Goal: Transaction & Acquisition: Purchase product/service

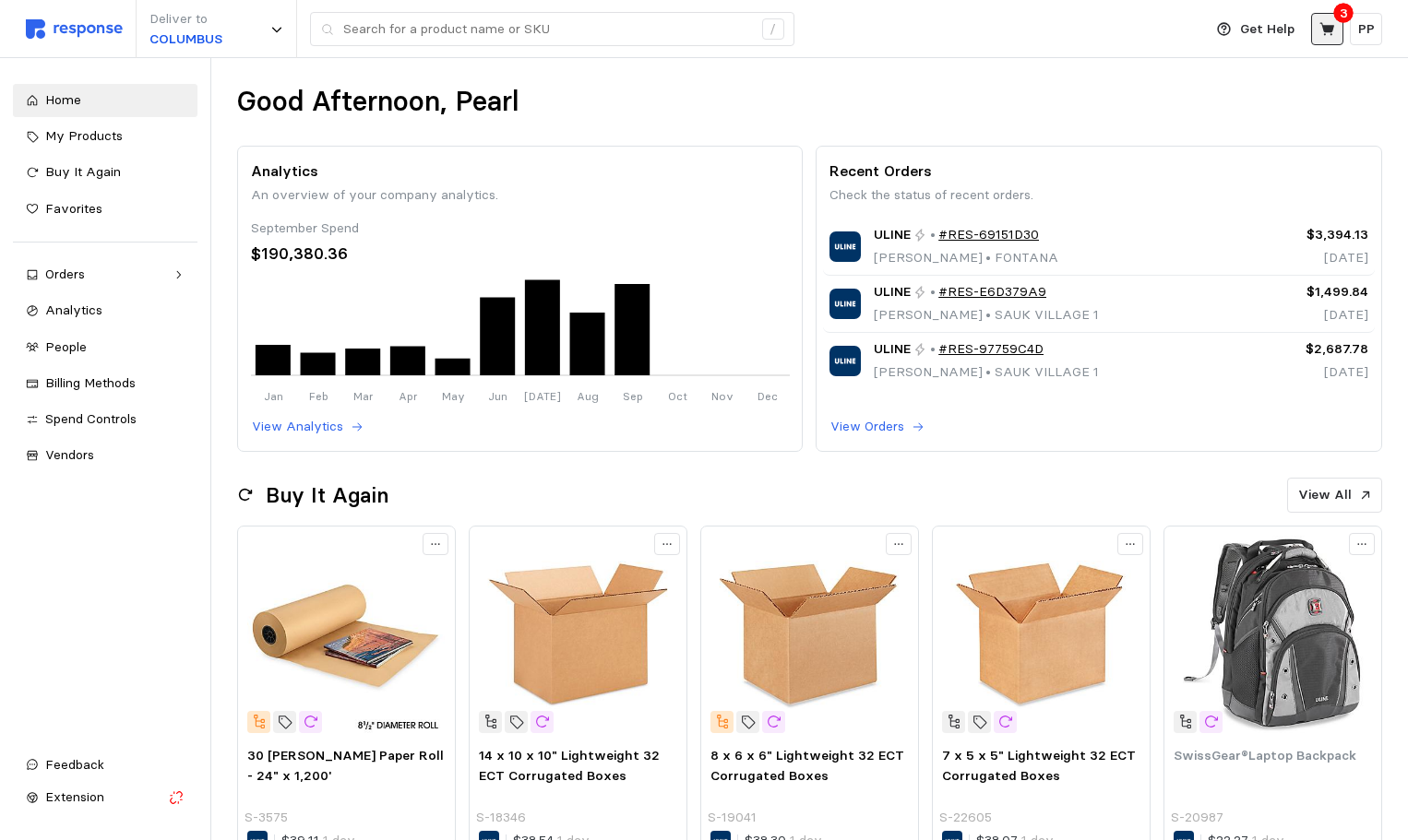
click at [1328, 22] on icon at bounding box center [1327, 29] width 16 height 16
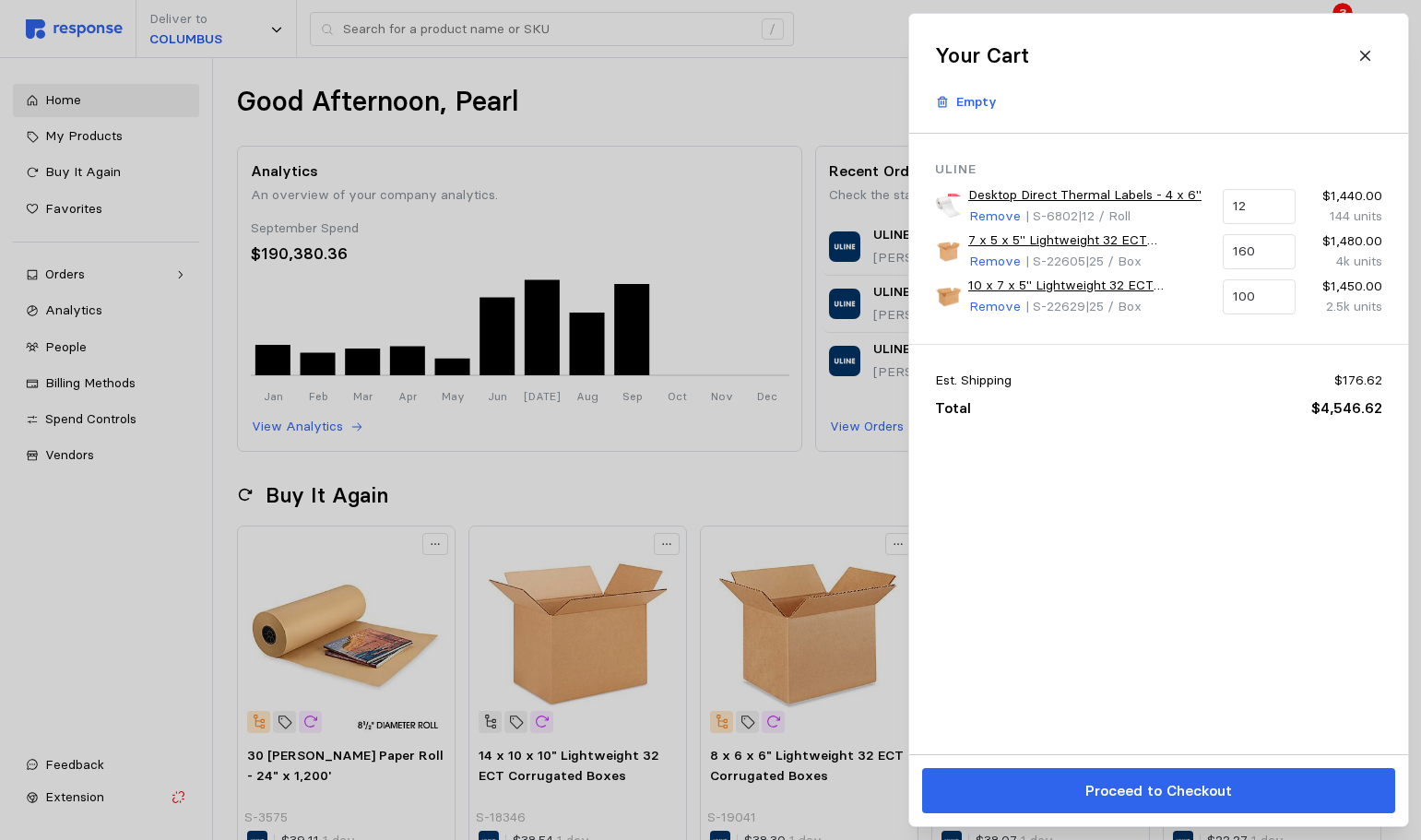
click at [641, 68] on div at bounding box center [710, 420] width 1421 height 840
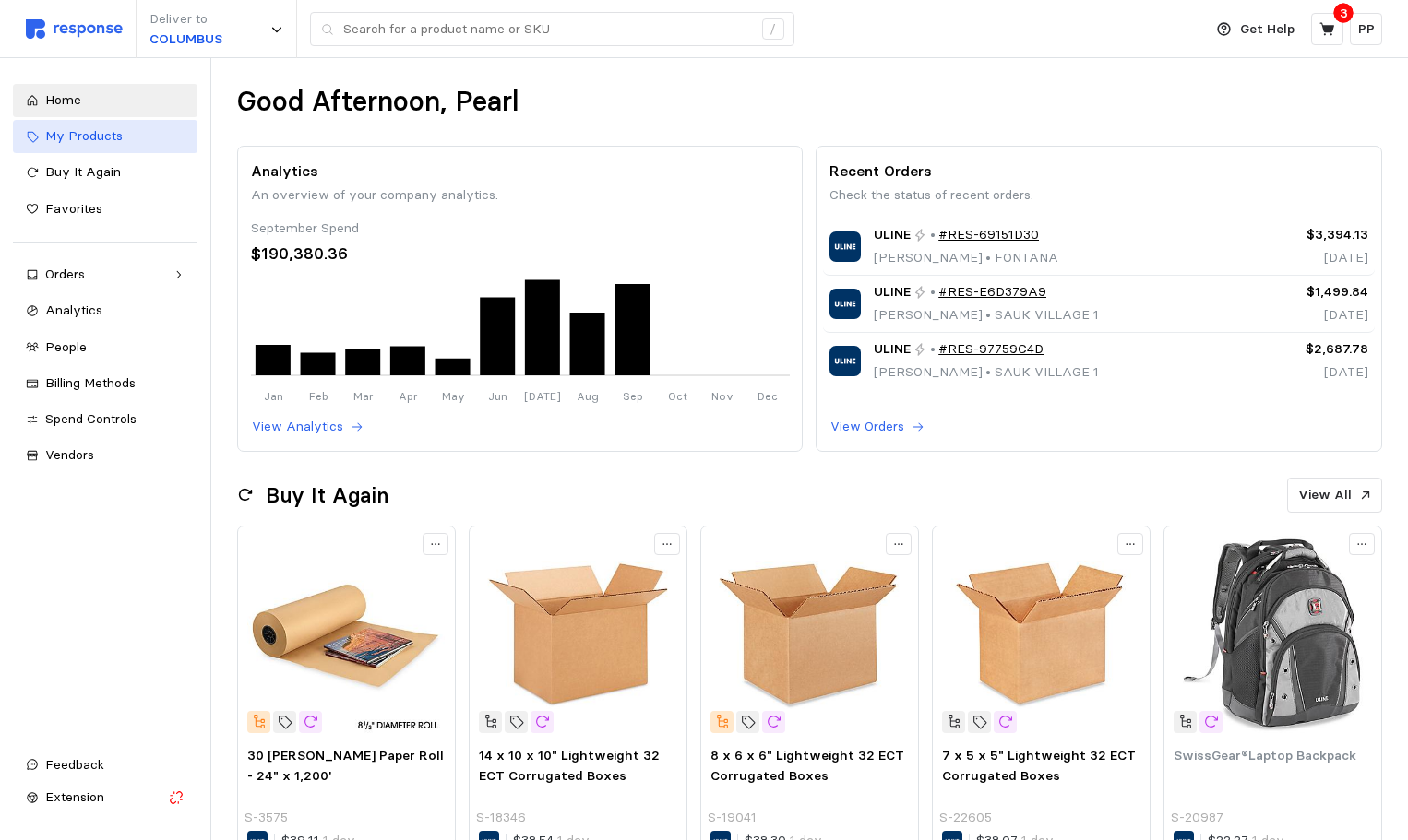
click at [123, 135] on div "My Products" at bounding box center [115, 136] width 140 height 20
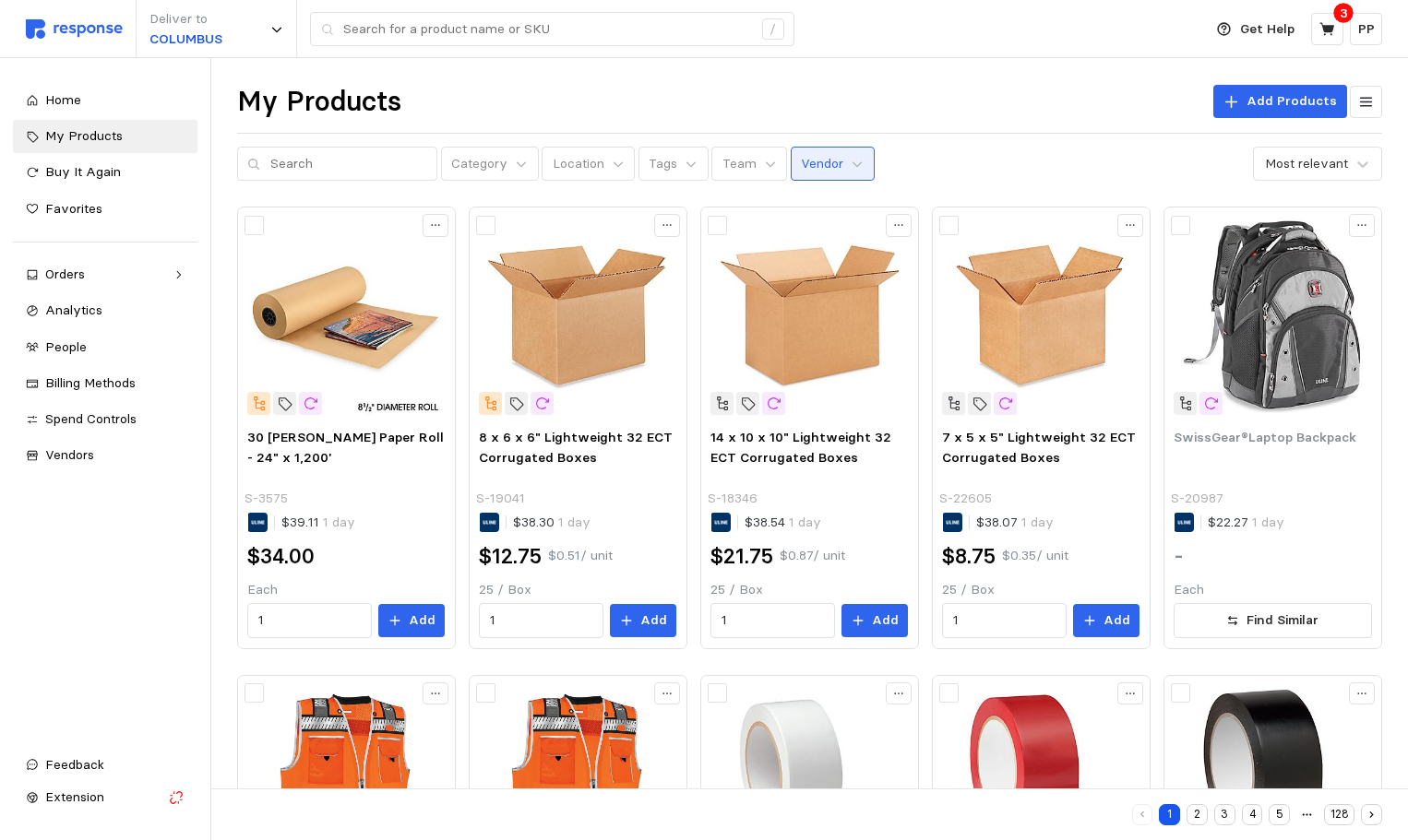
click at [805, 162] on p "Vendor" at bounding box center [822, 164] width 42 height 20
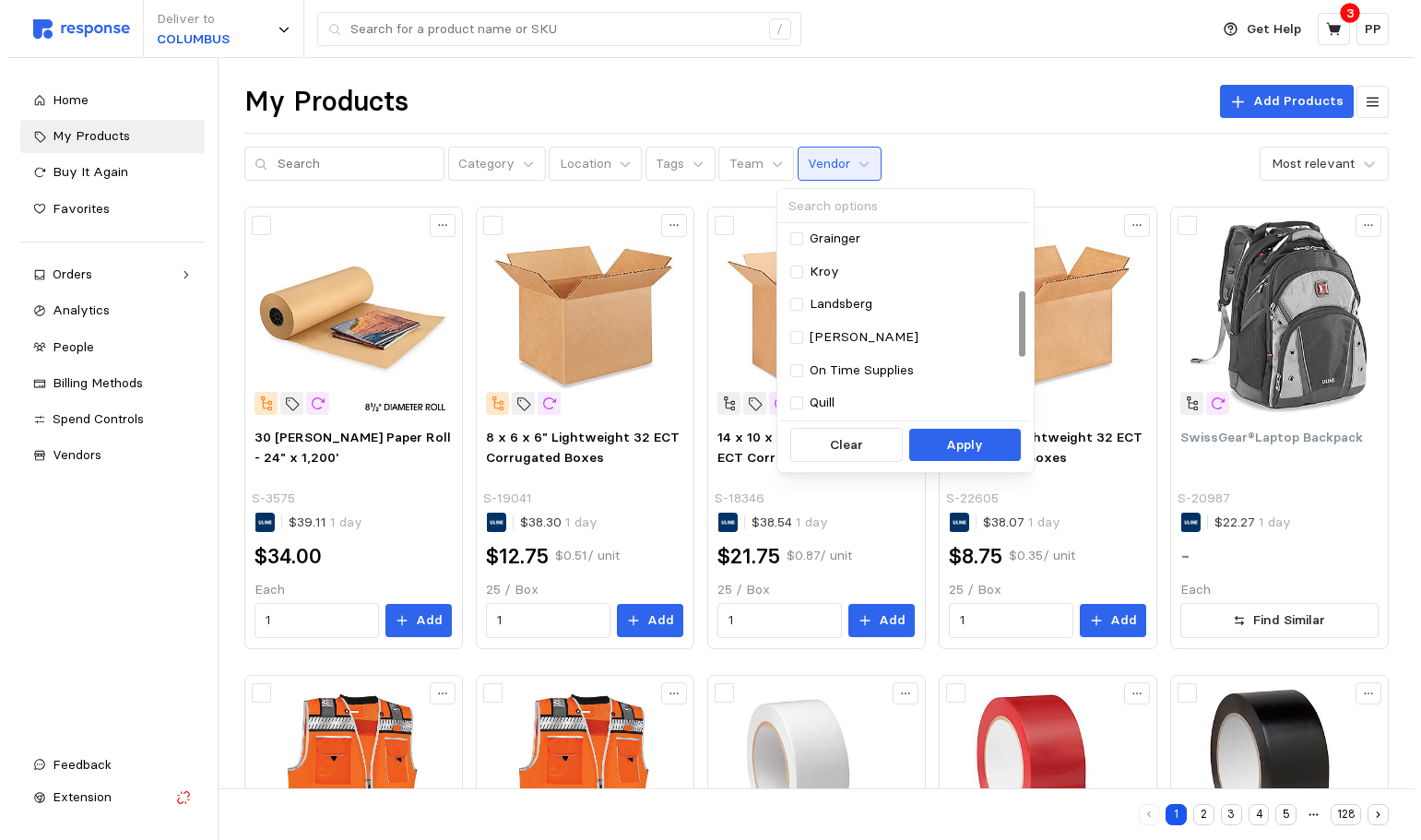
scroll to position [185, 0]
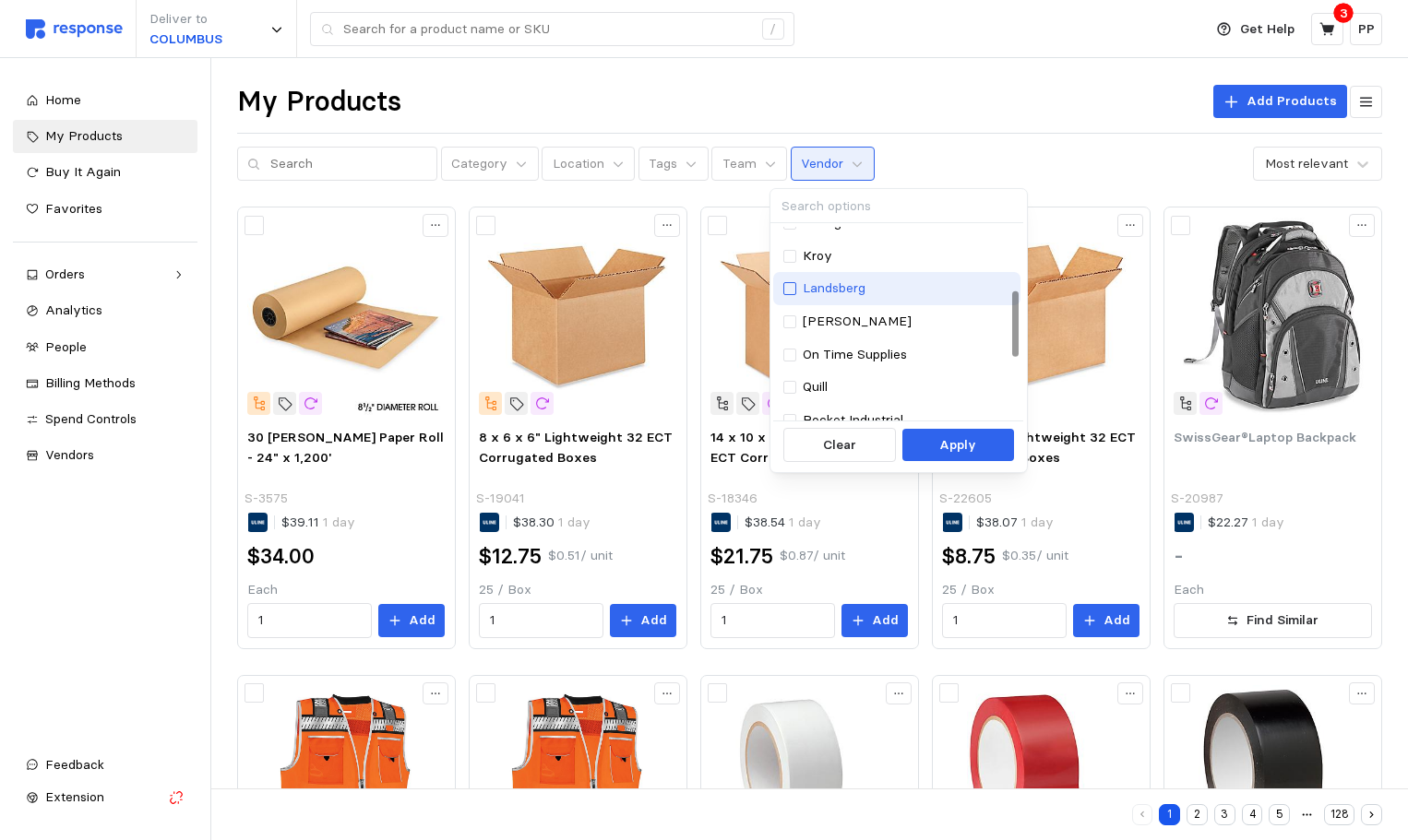
click at [783, 284] on div at bounding box center [789, 288] width 12 height 12
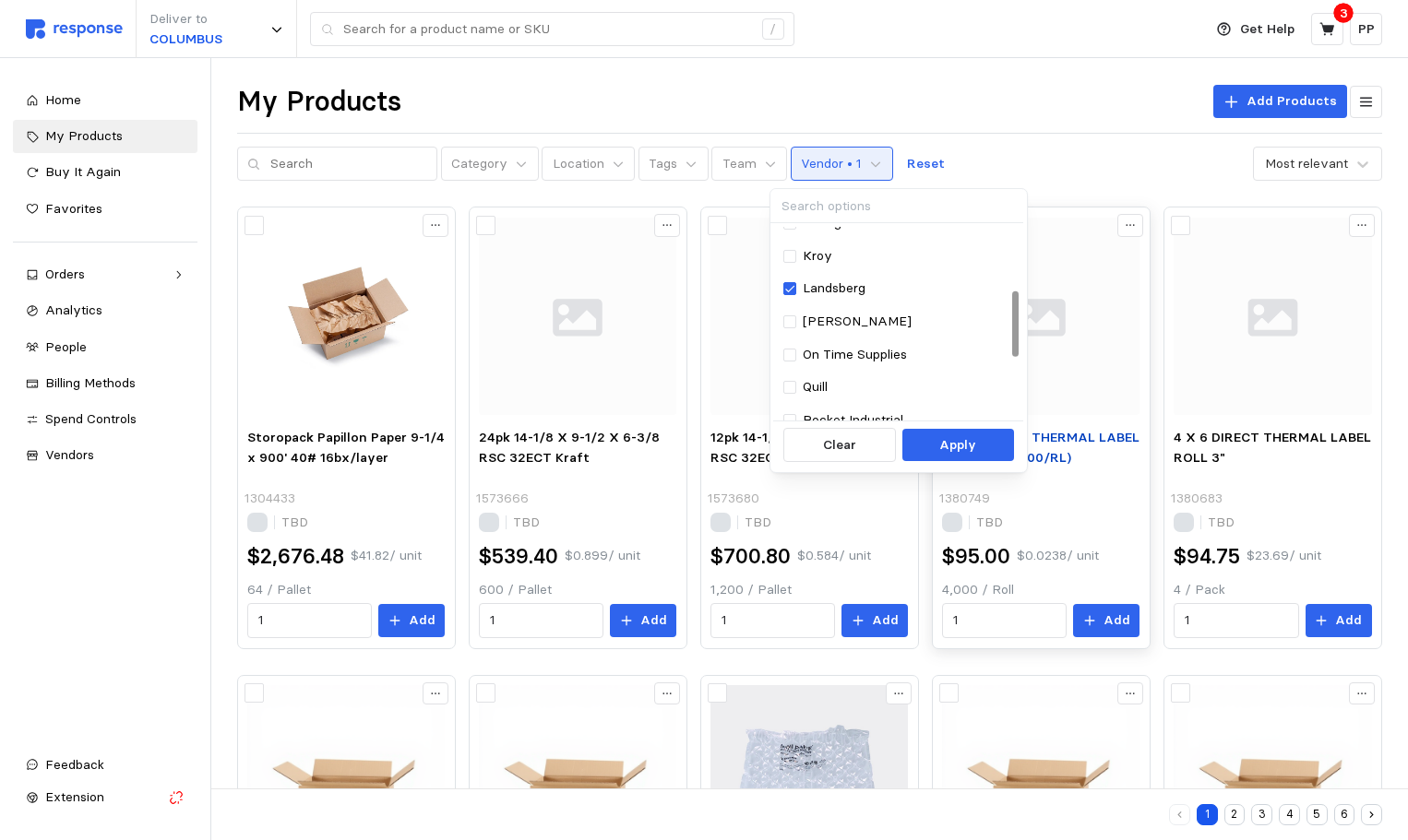
click at [961, 435] on p "Apply" at bounding box center [957, 445] width 37 height 20
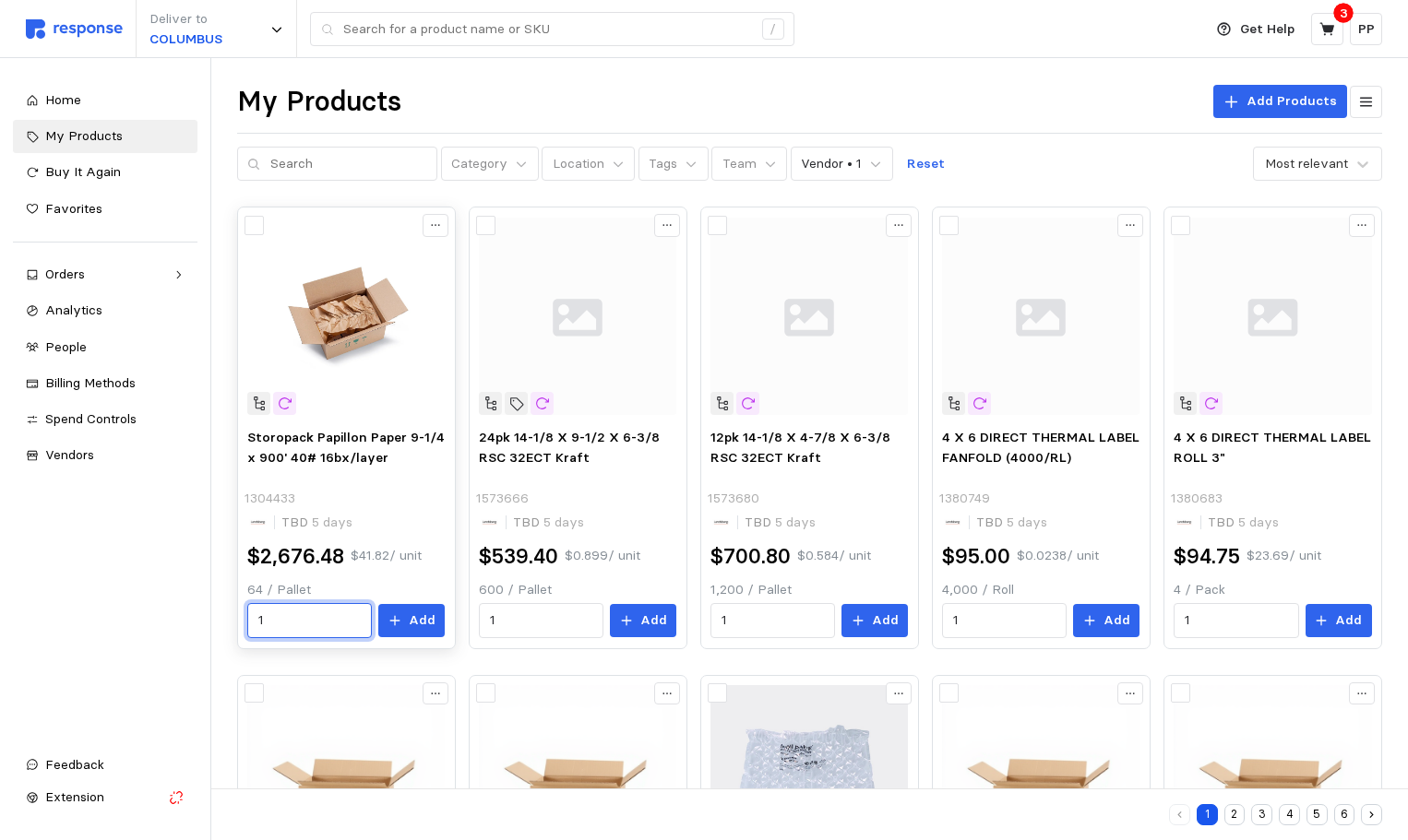
click at [286, 623] on input "1" at bounding box center [310, 620] width 103 height 33
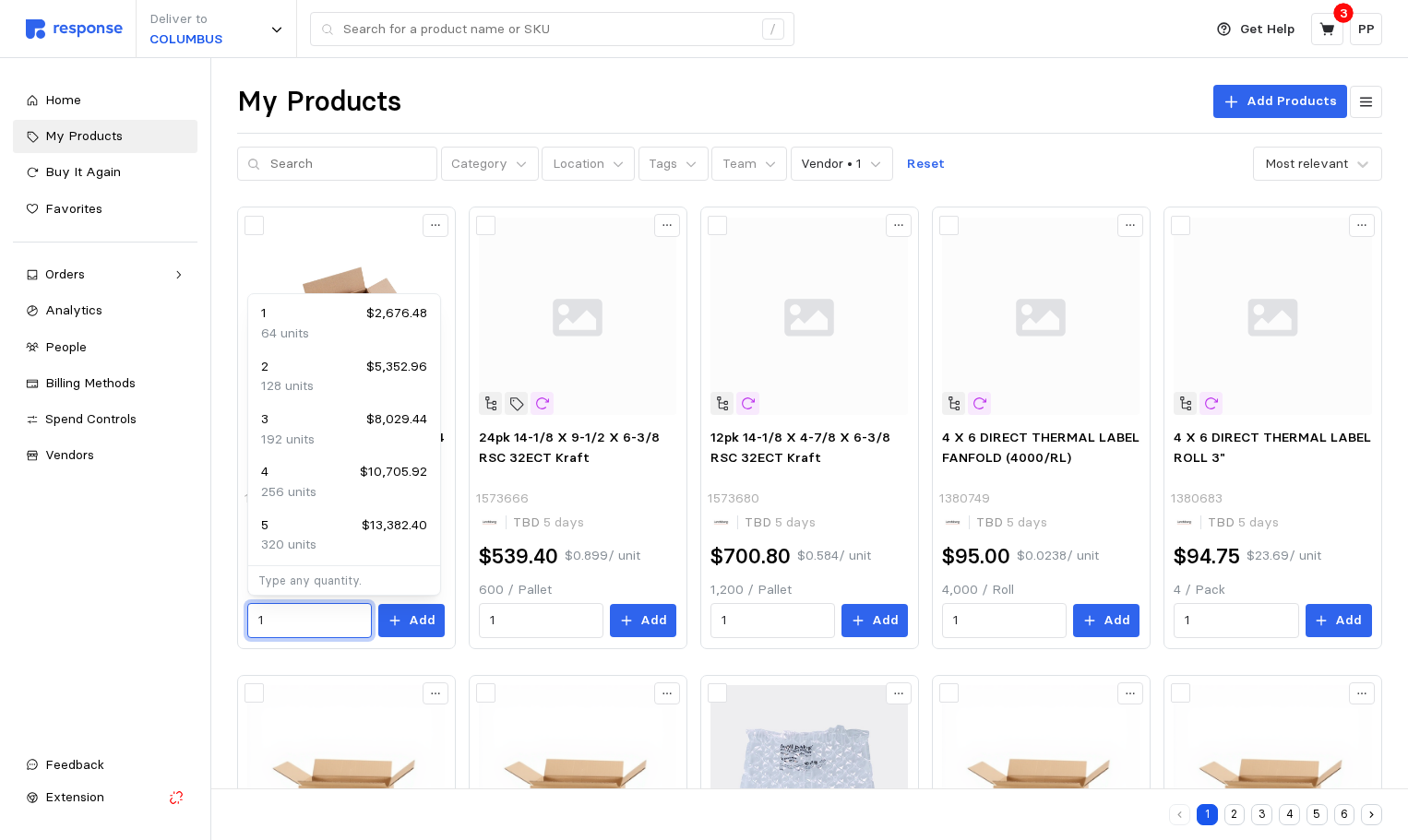
click at [308, 365] on div "2 $5,352.96" at bounding box center [345, 366] width 167 height 20
type input "2"
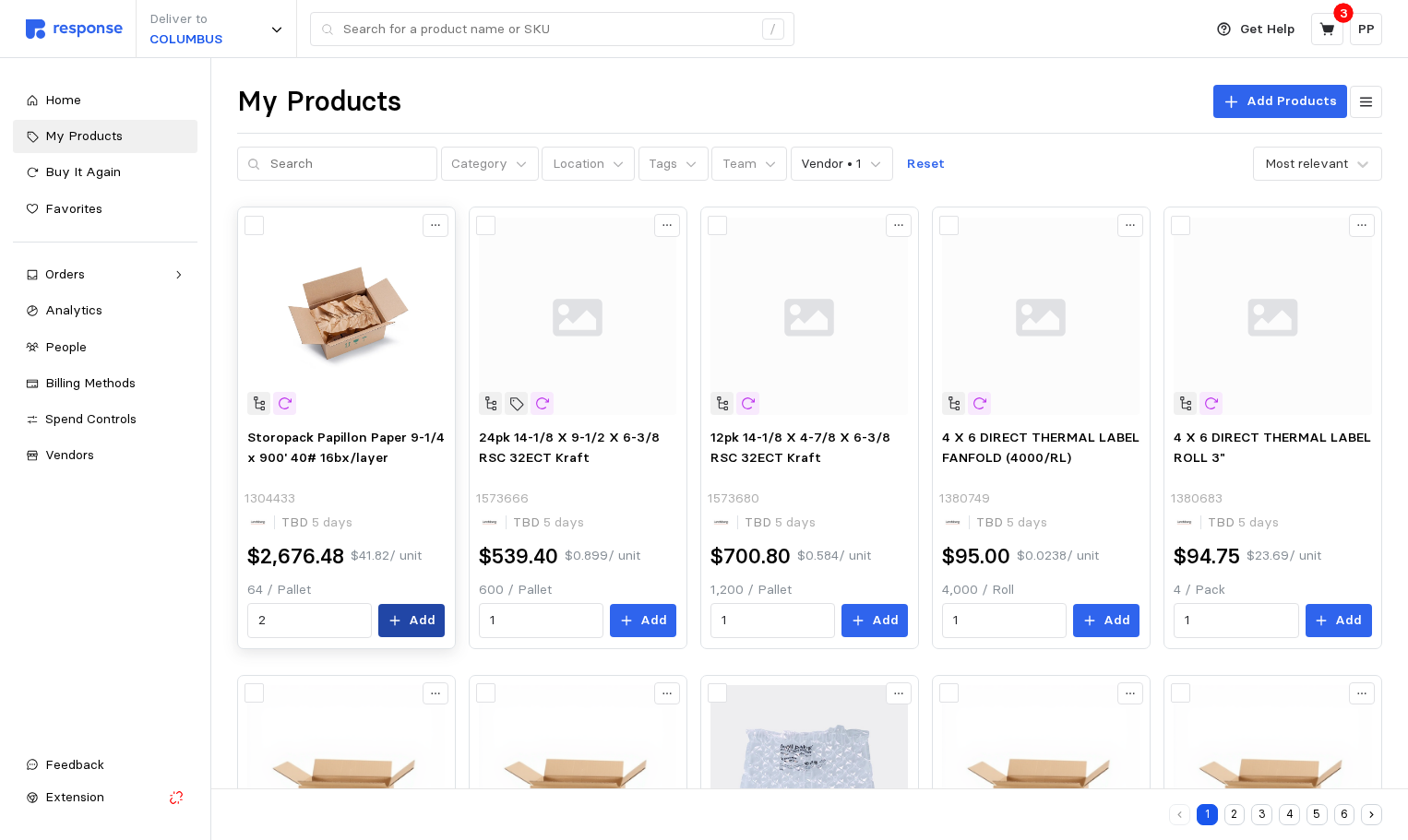
click at [427, 627] on p "Add" at bounding box center [422, 620] width 27 height 20
click at [1339, 26] on button at bounding box center [1328, 29] width 33 height 33
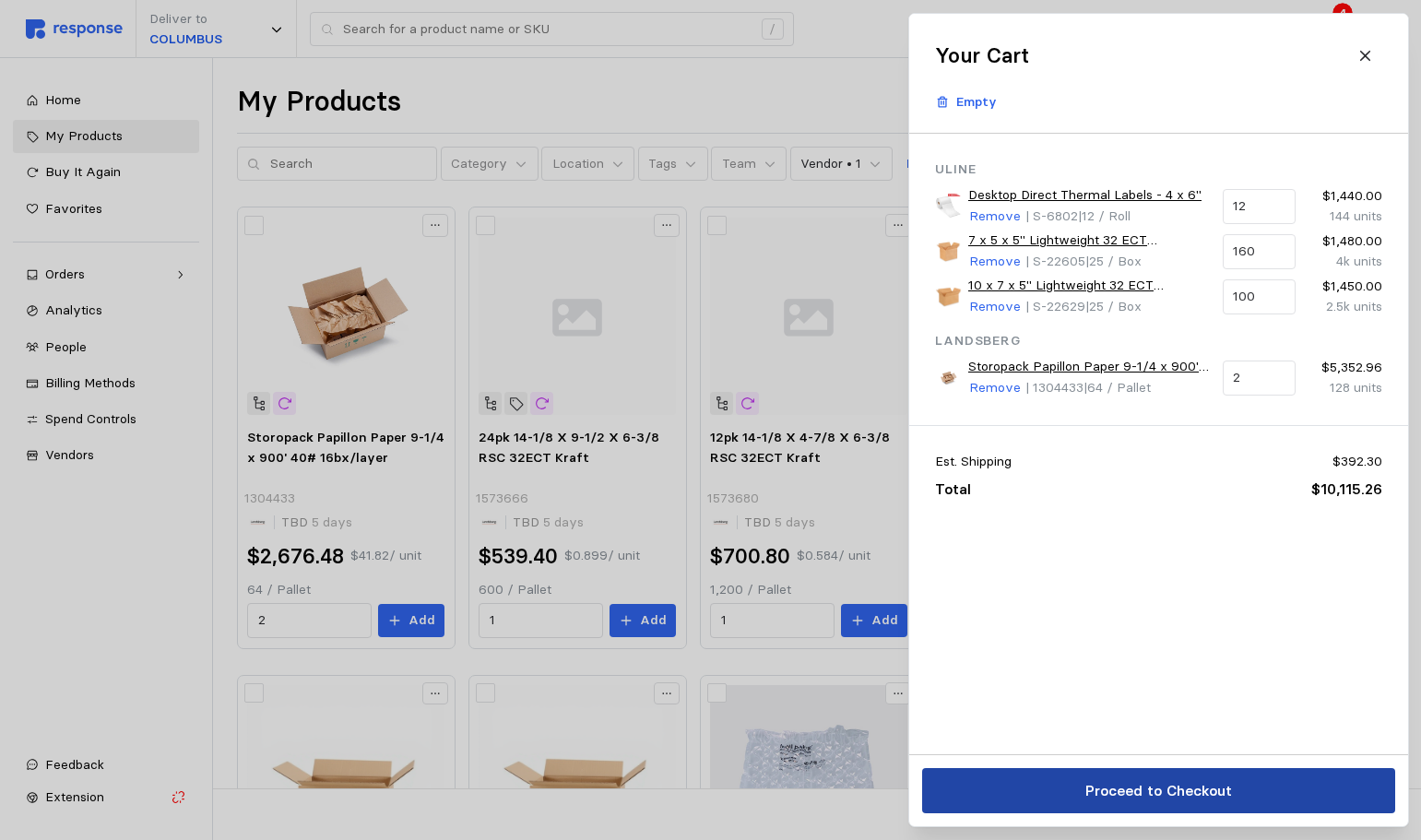
click at [1154, 791] on p "Proceed to Checkout" at bounding box center [1158, 791] width 146 height 23
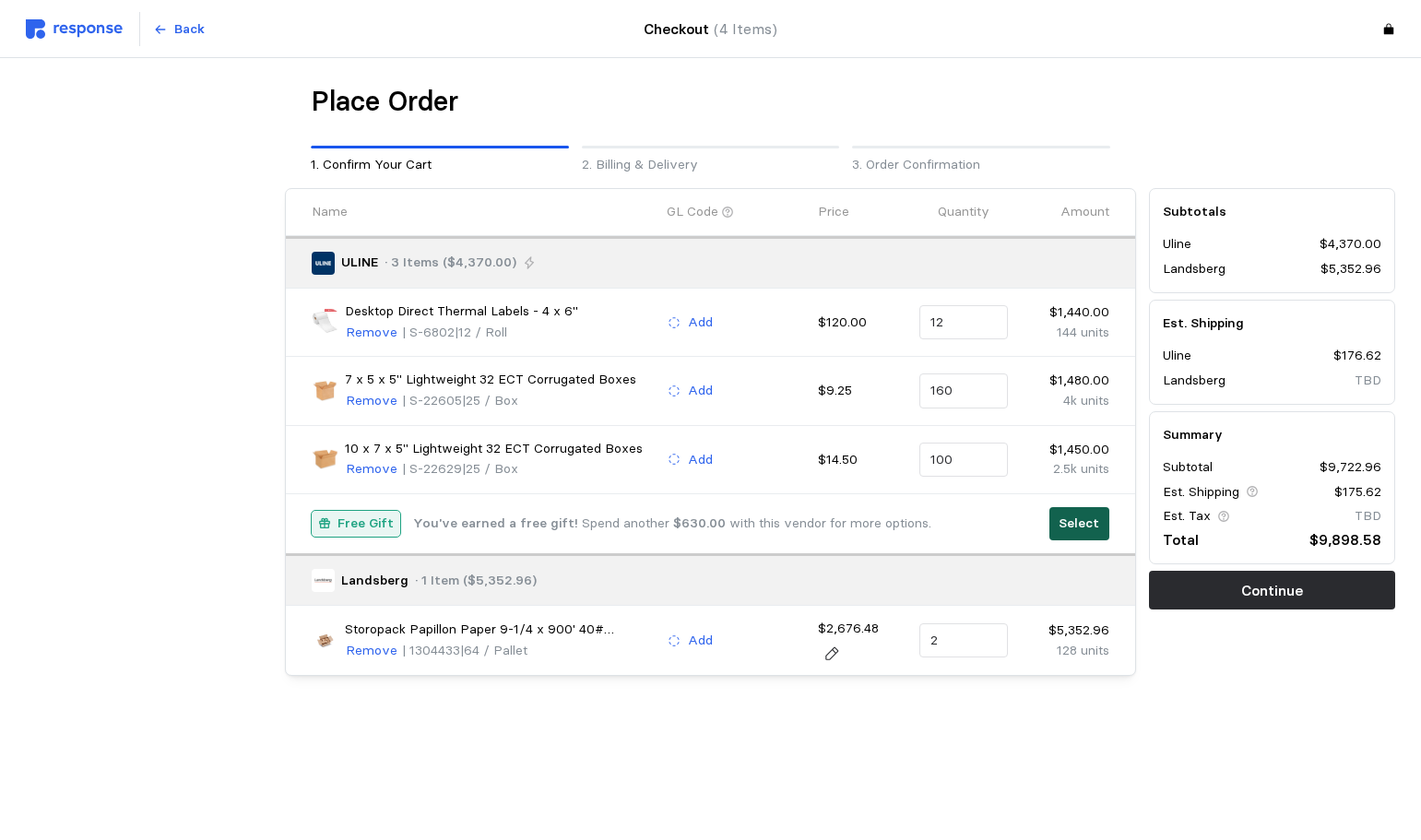
click at [1080, 523] on p "Select" at bounding box center [1079, 523] width 40 height 20
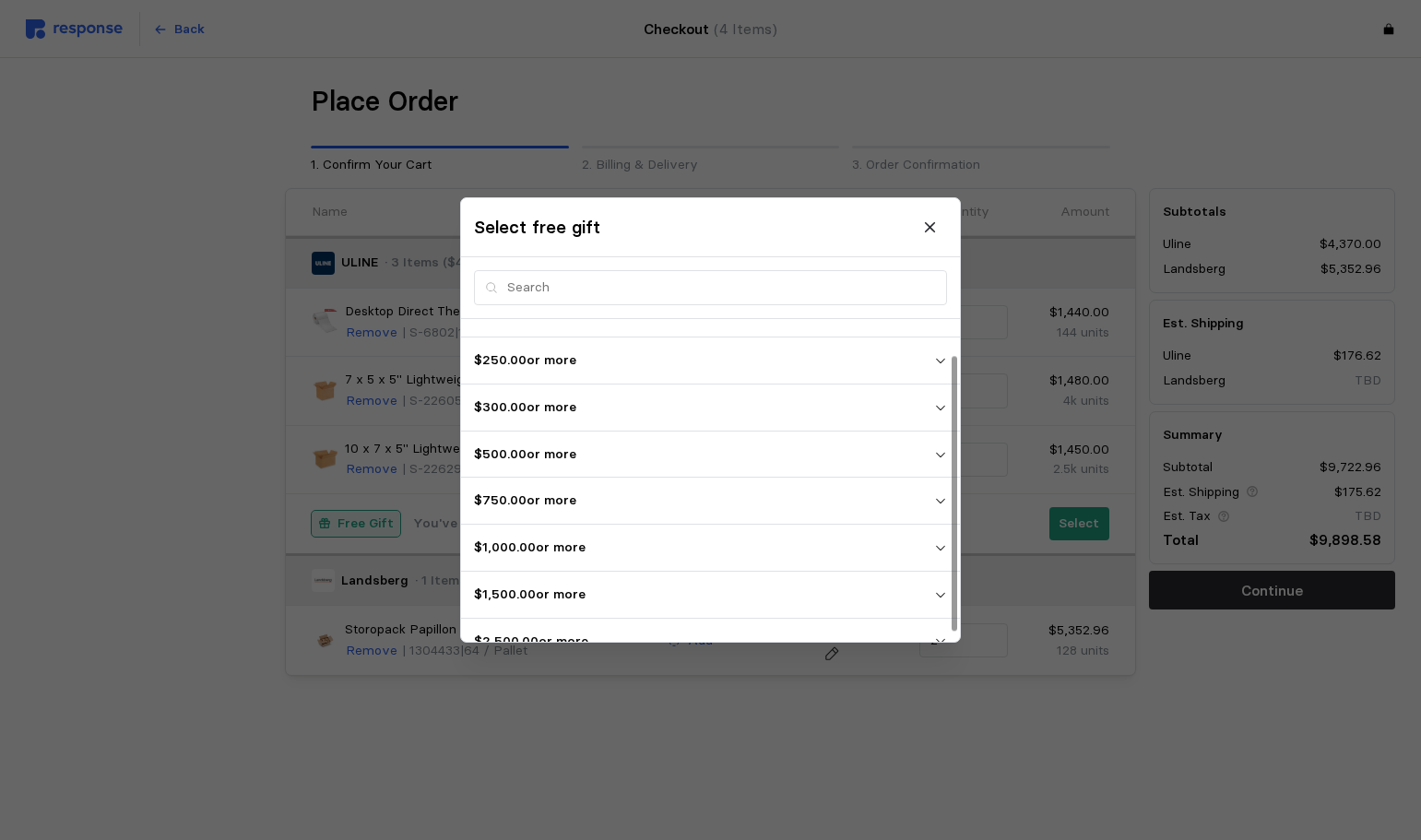
scroll to position [51, 0]
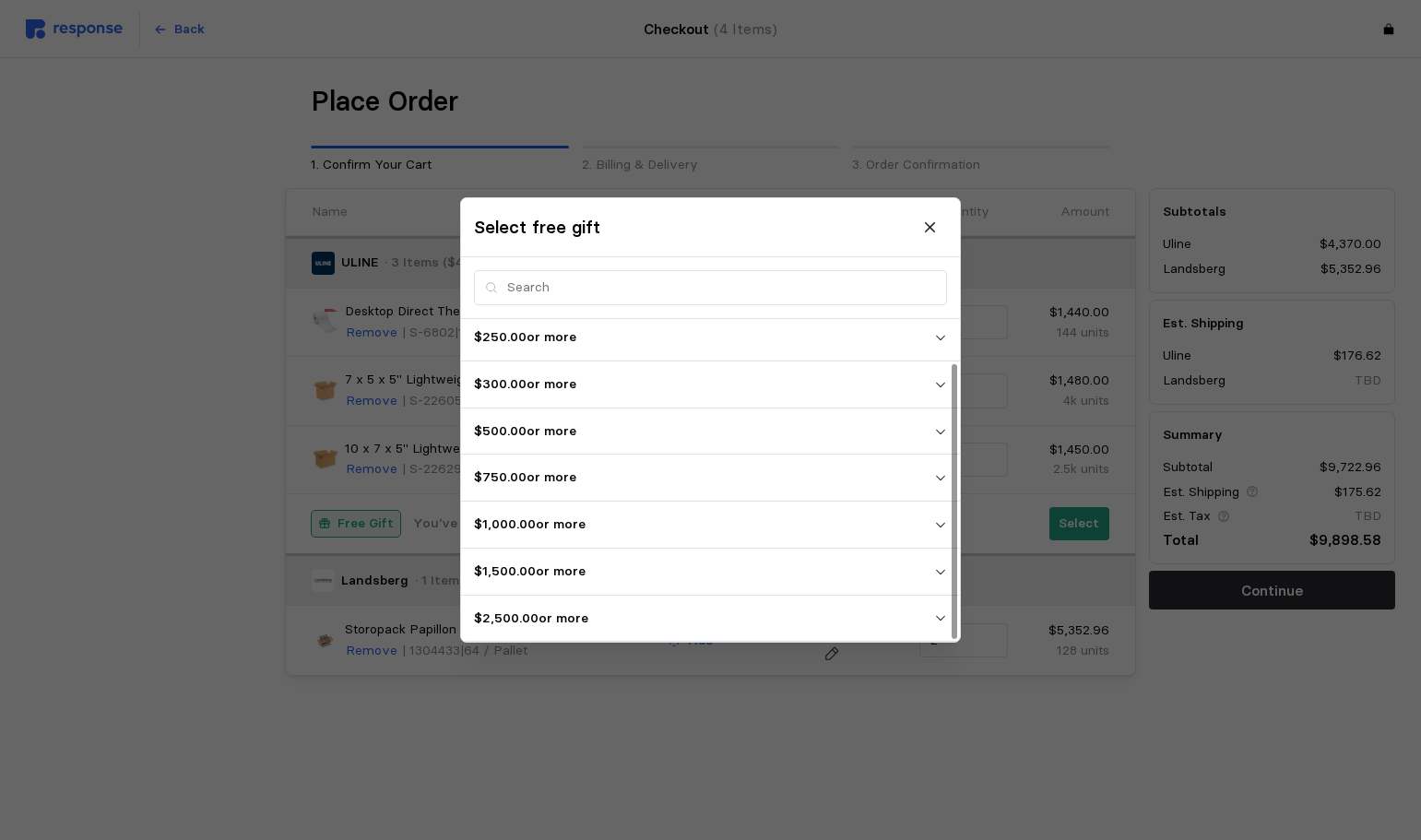
click at [602, 617] on p "$2,500.00 or more" at bounding box center [703, 618] width 460 height 20
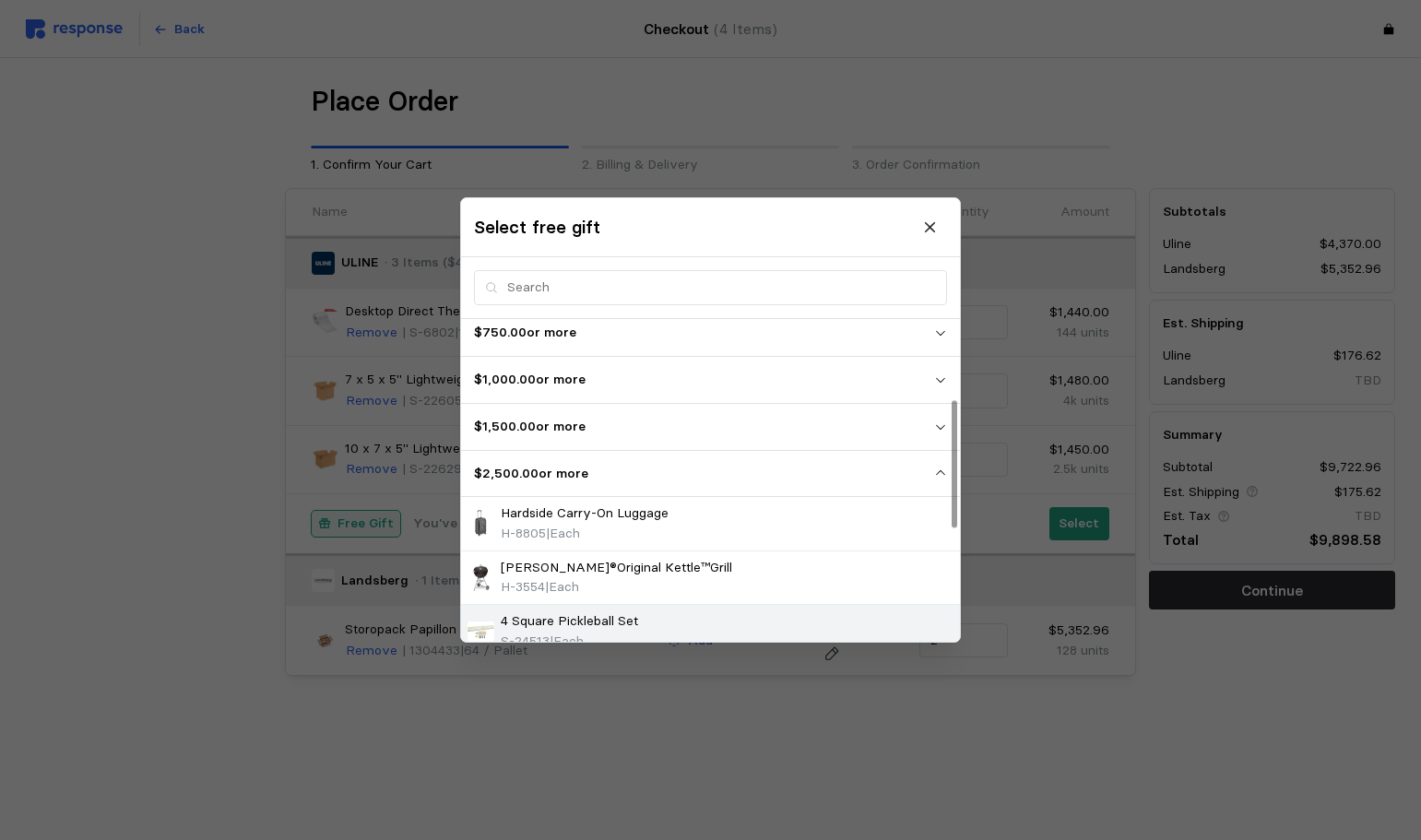
scroll to position [113, 0]
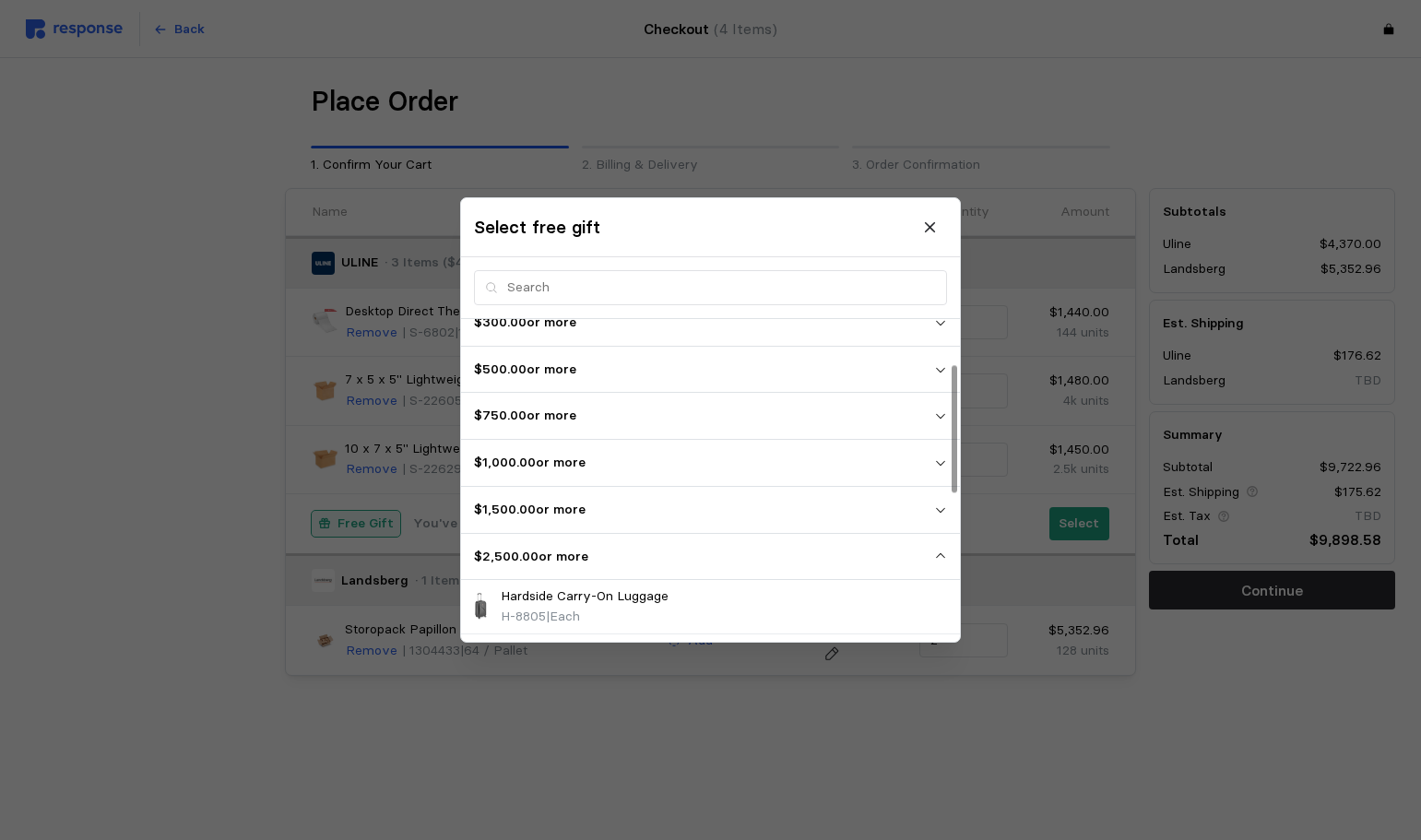
click at [677, 518] on p "$1,500.00 or more" at bounding box center [703, 509] width 460 height 20
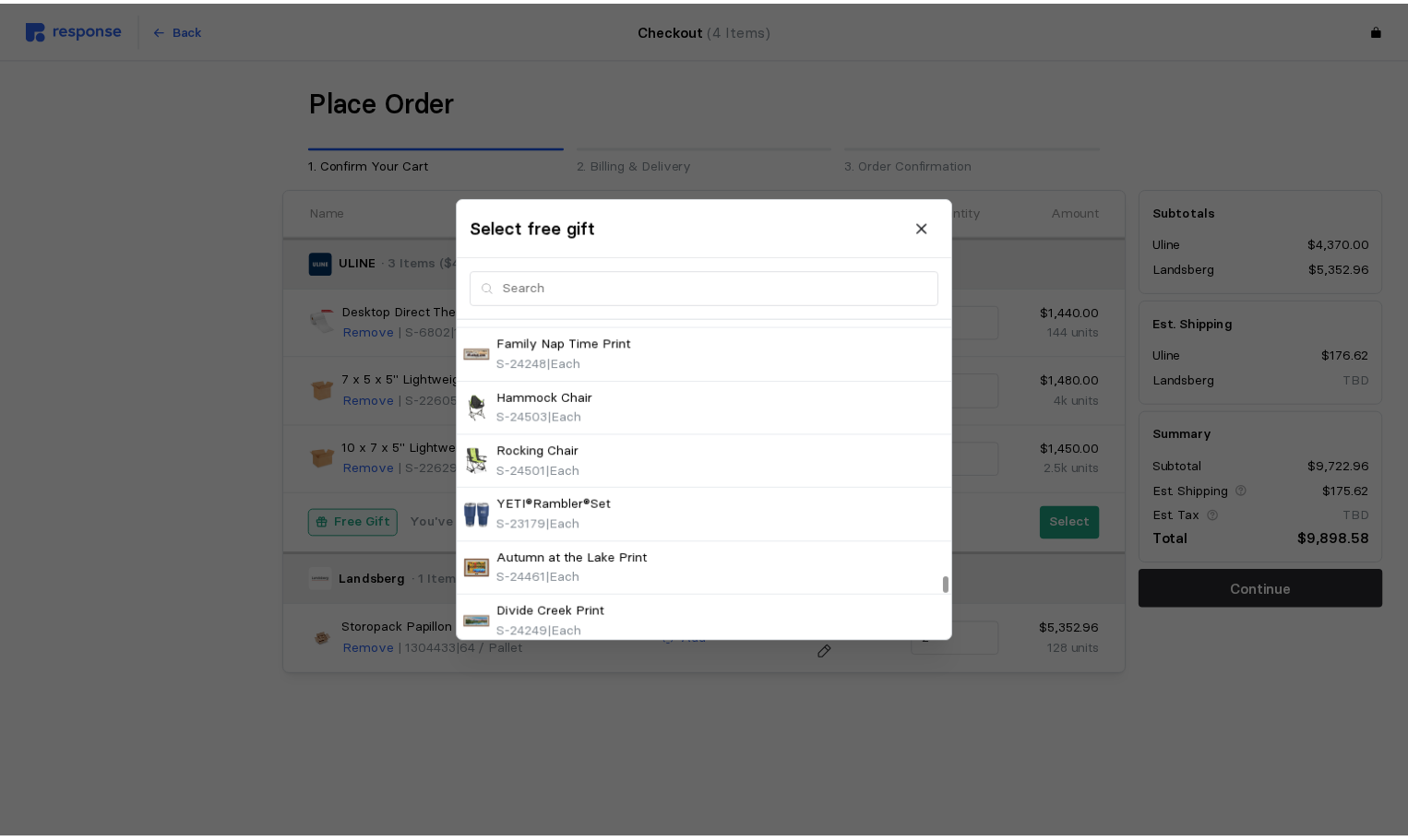
scroll to position [5646, 0]
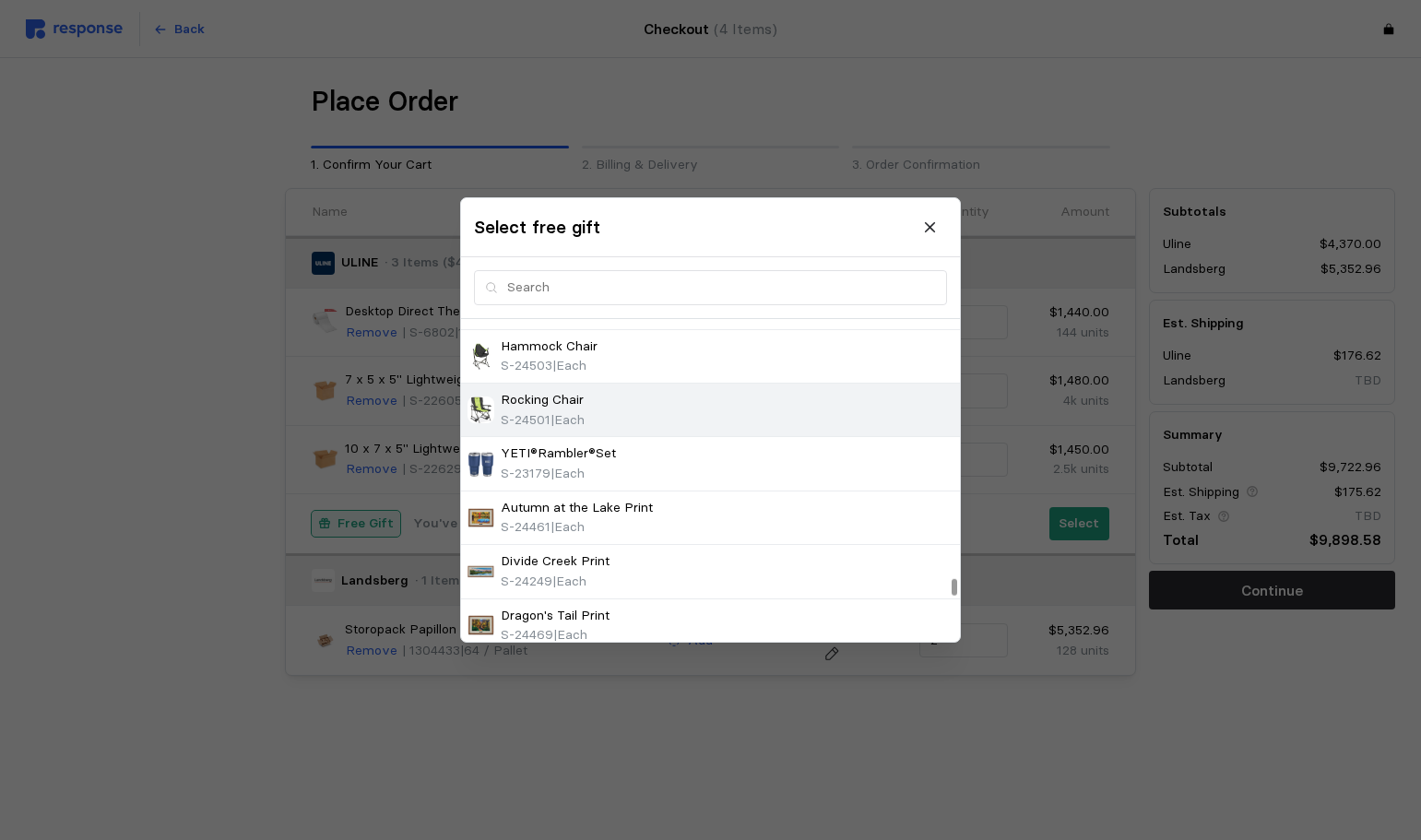
click at [554, 412] on span "| Each" at bounding box center [567, 419] width 34 height 16
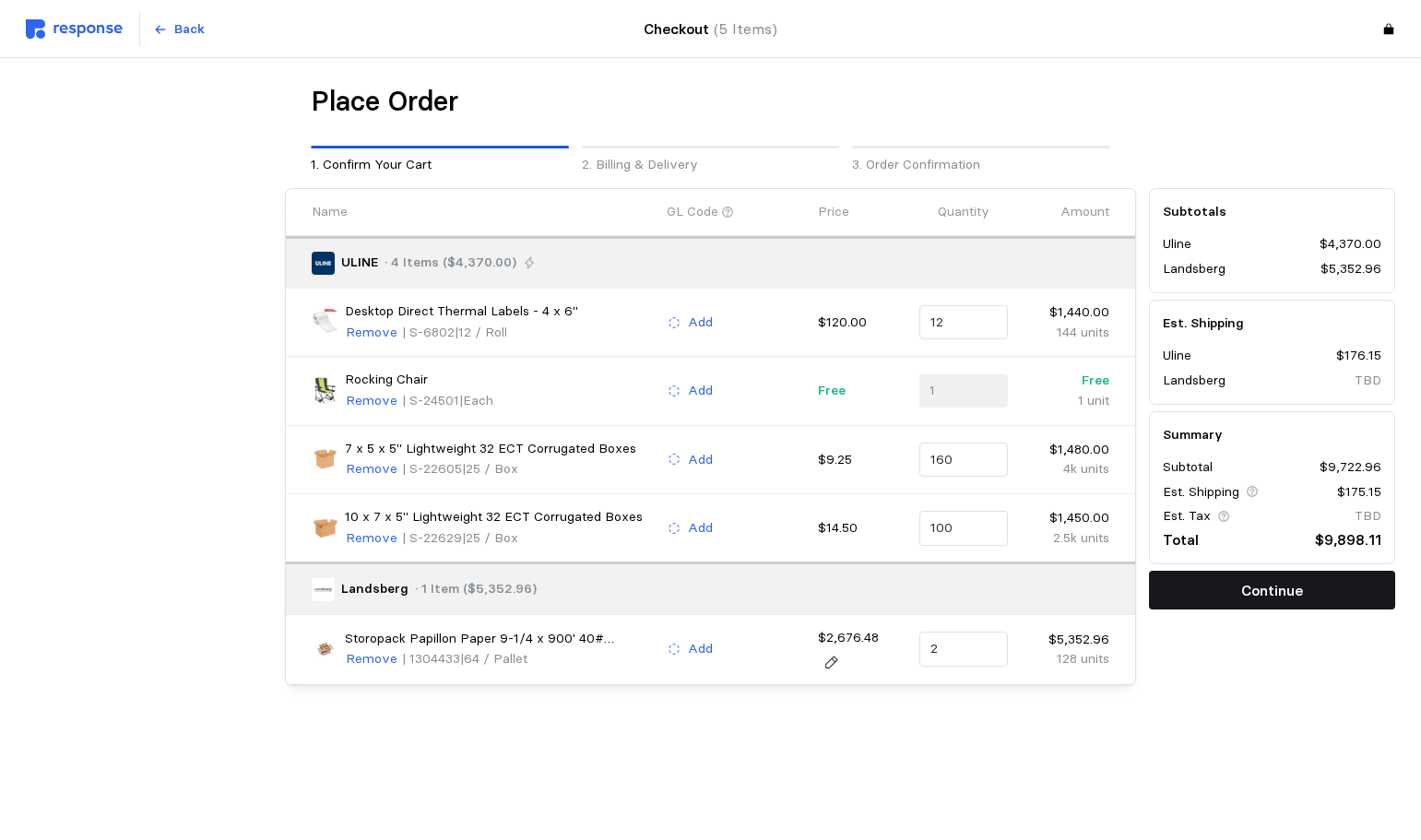
click at [1251, 594] on p "Continue" at bounding box center [1272, 590] width 62 height 23
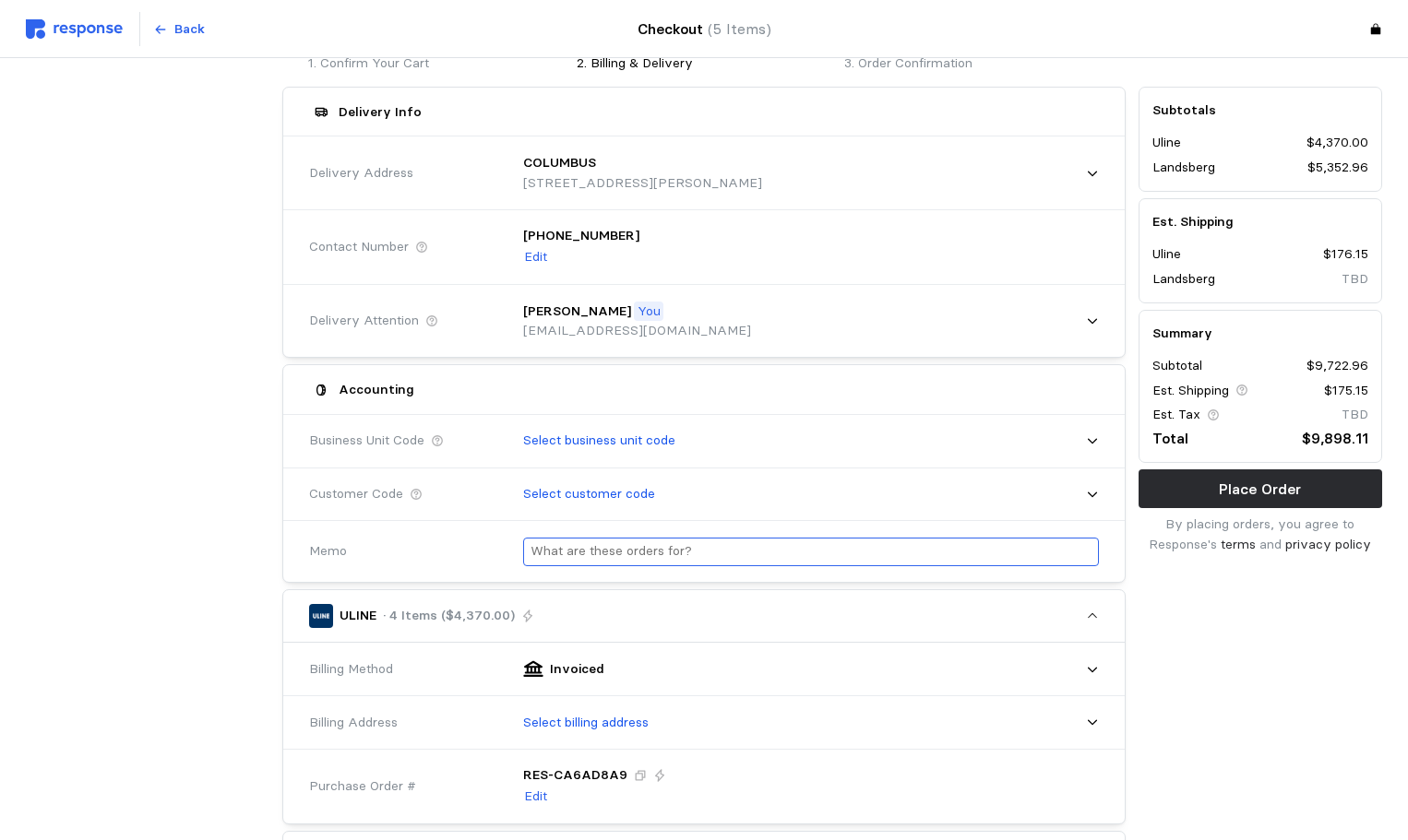
scroll to position [276, 0]
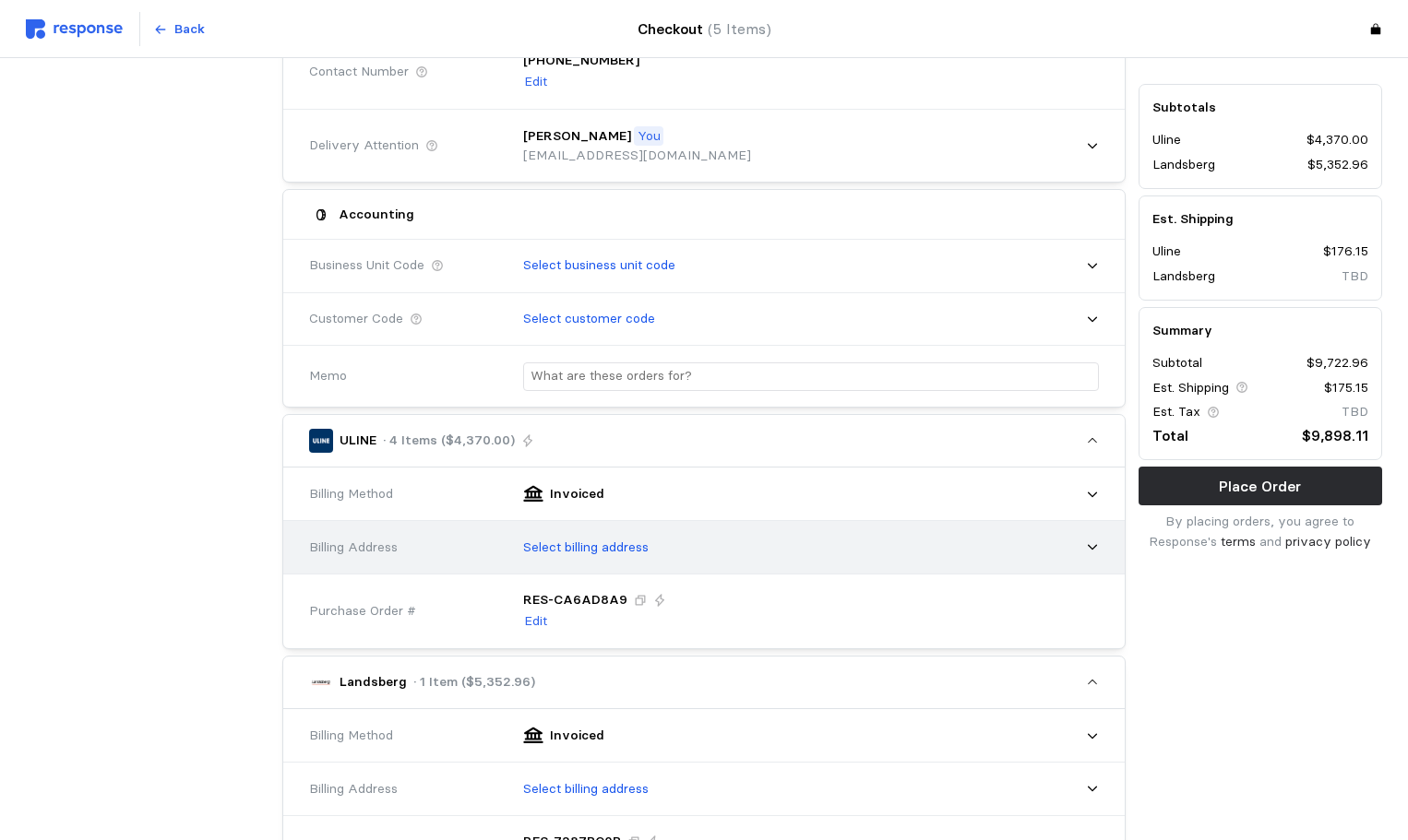
click at [657, 549] on div "Select billing address" at bounding box center [804, 547] width 589 height 46
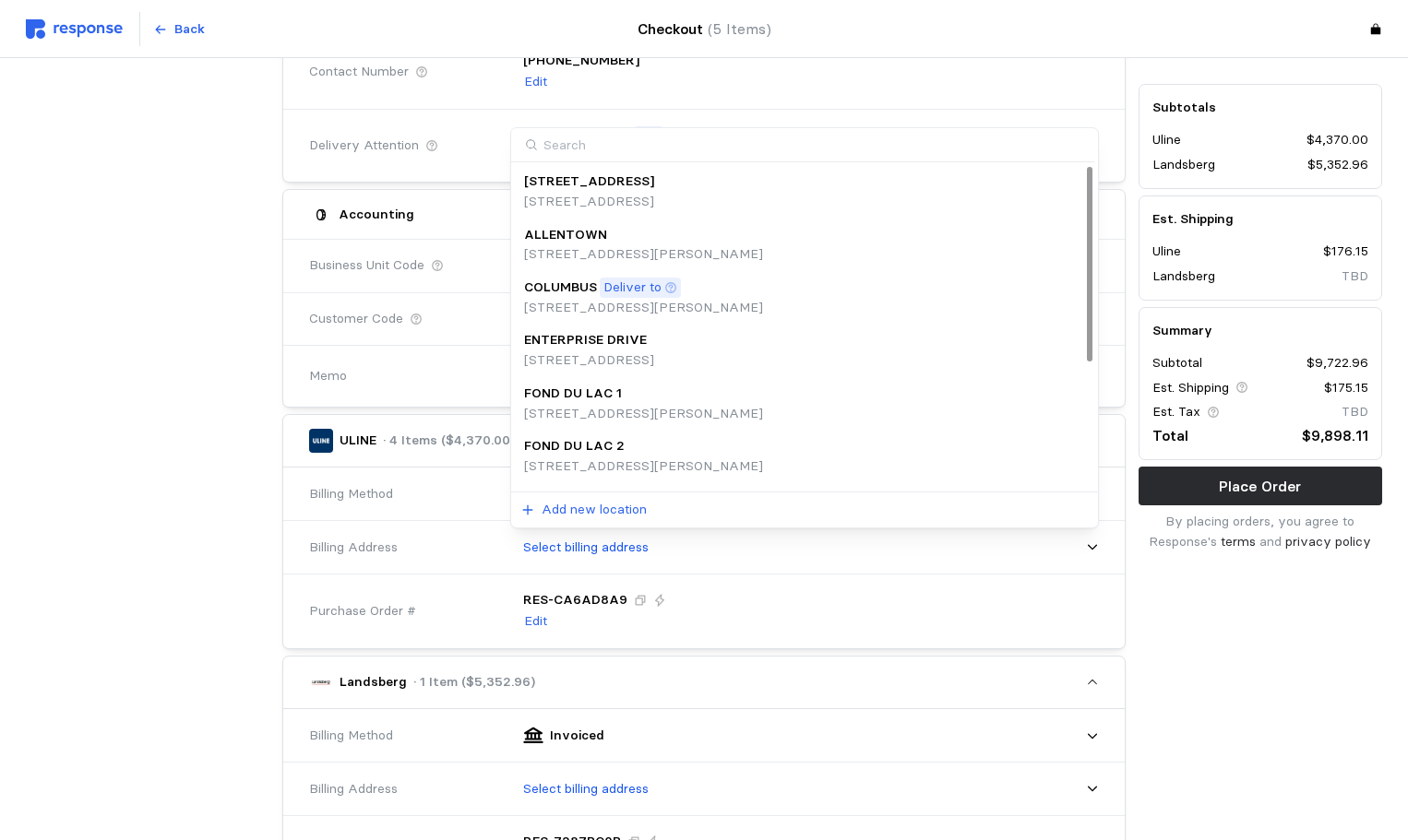
click at [681, 309] on p "[STREET_ADDRESS][PERSON_NAME]" at bounding box center [644, 307] width 239 height 20
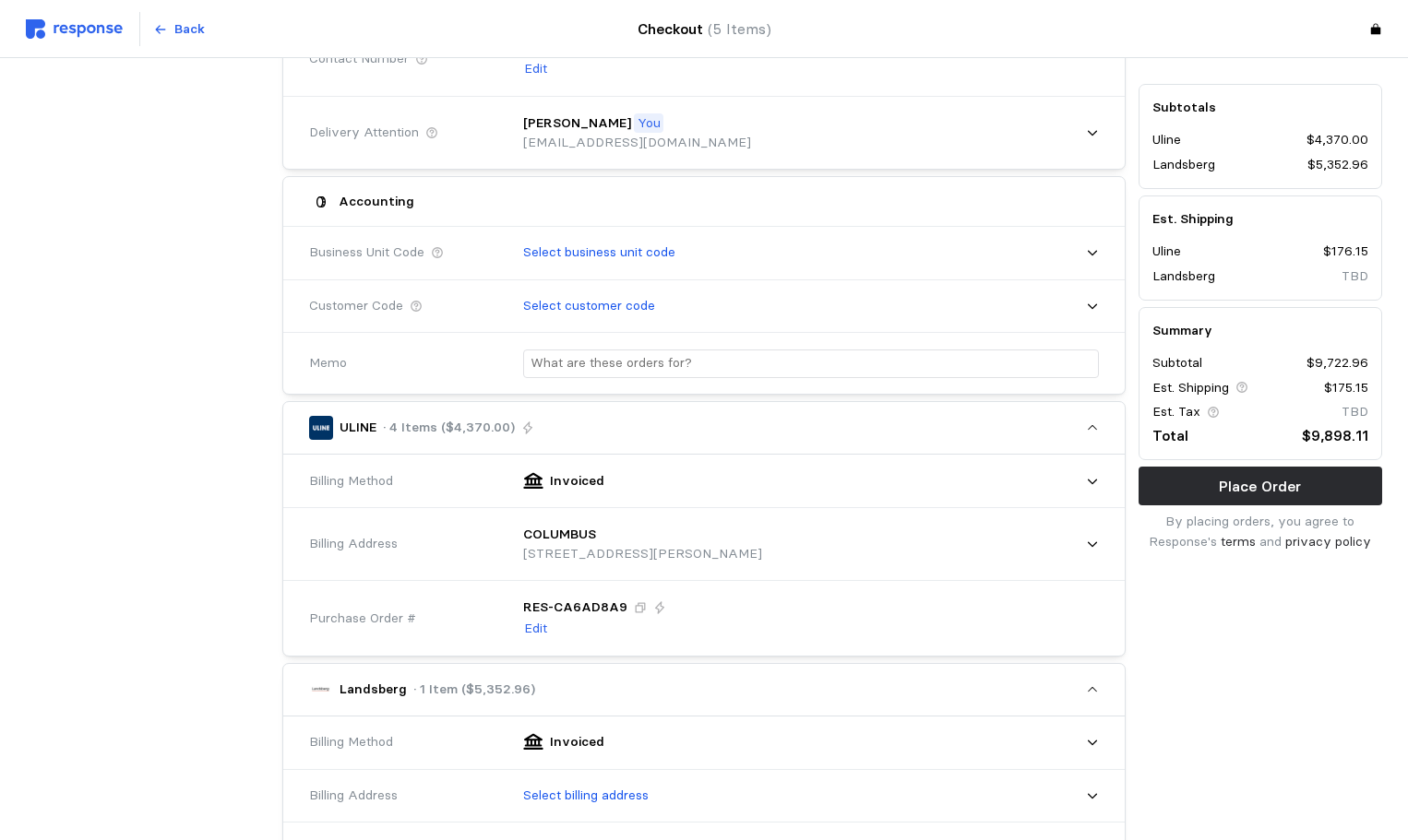
scroll to position [738, 0]
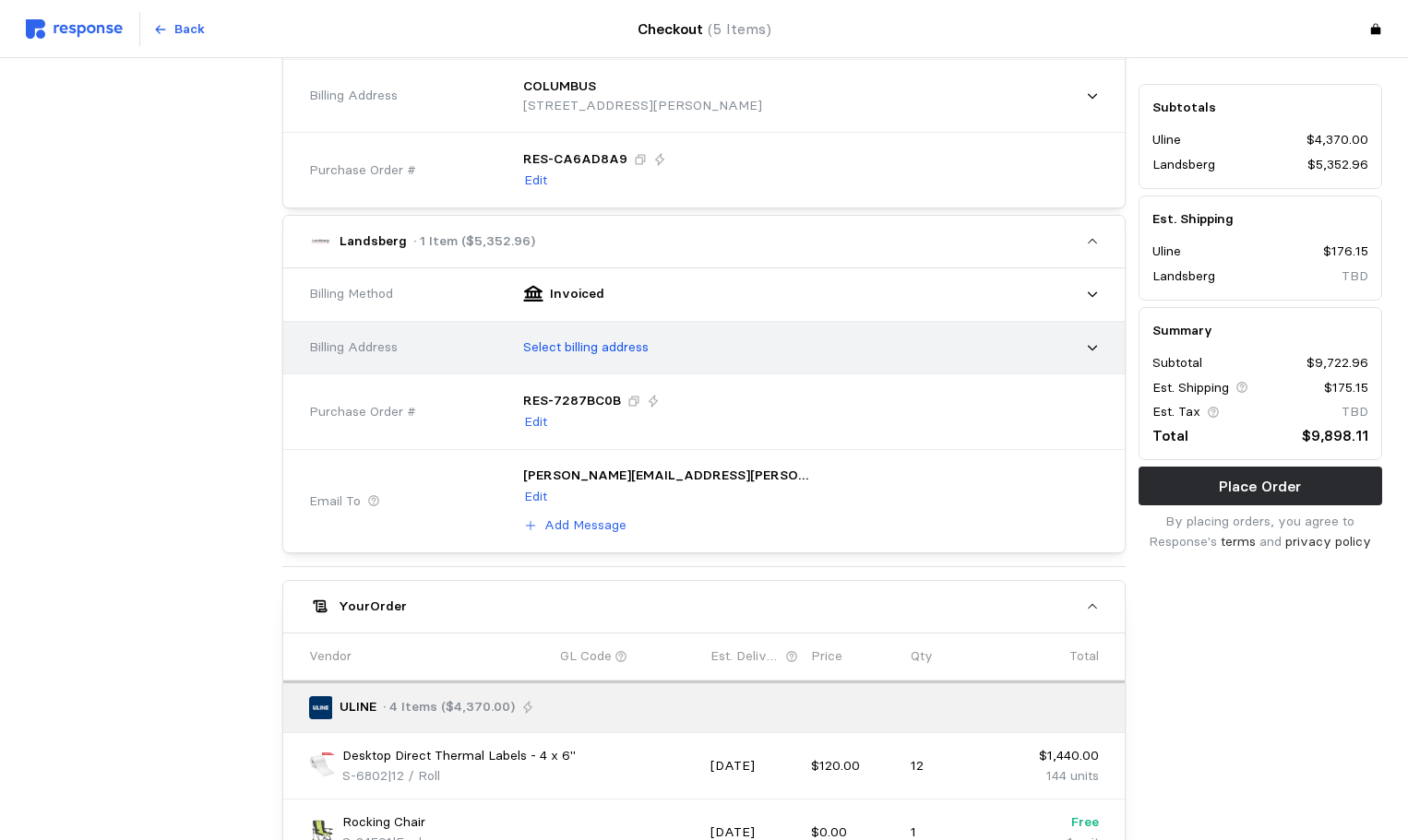
click at [694, 351] on div "Select billing address" at bounding box center [804, 347] width 589 height 46
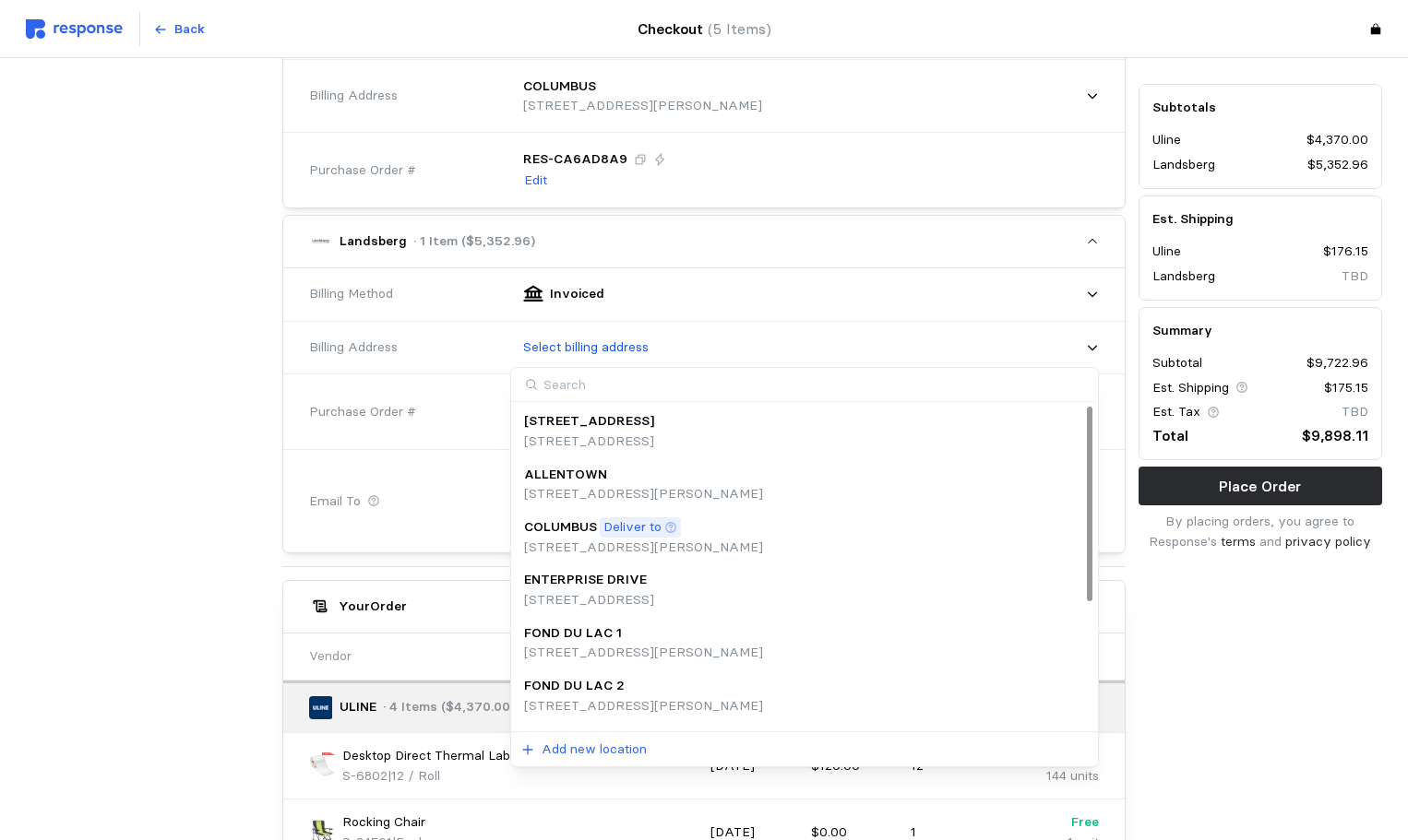
click at [686, 519] on div "COLUMBUS Deliver to" at bounding box center [644, 527] width 239 height 20
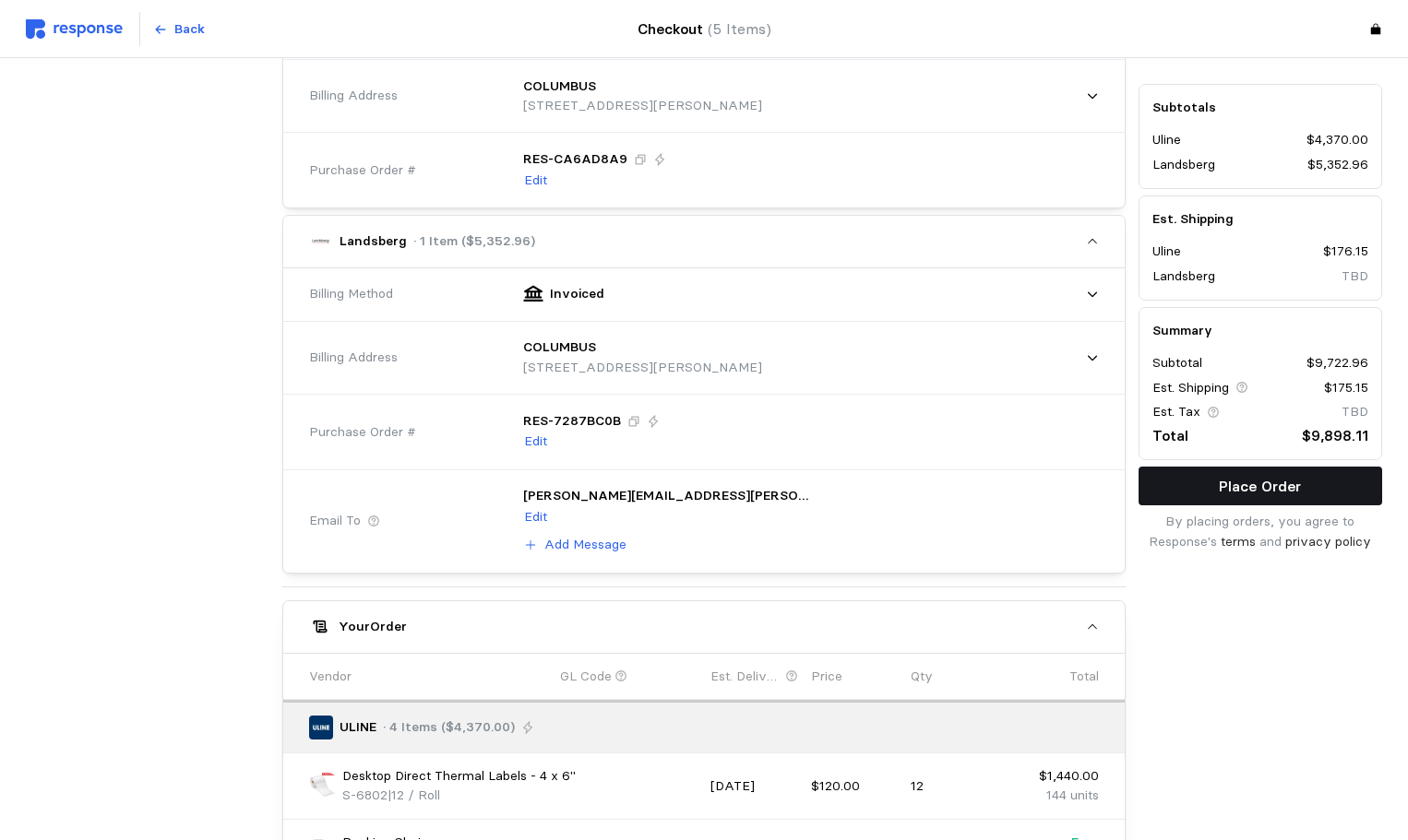
click at [1205, 494] on button "Place Order" at bounding box center [1260, 487] width 243 height 38
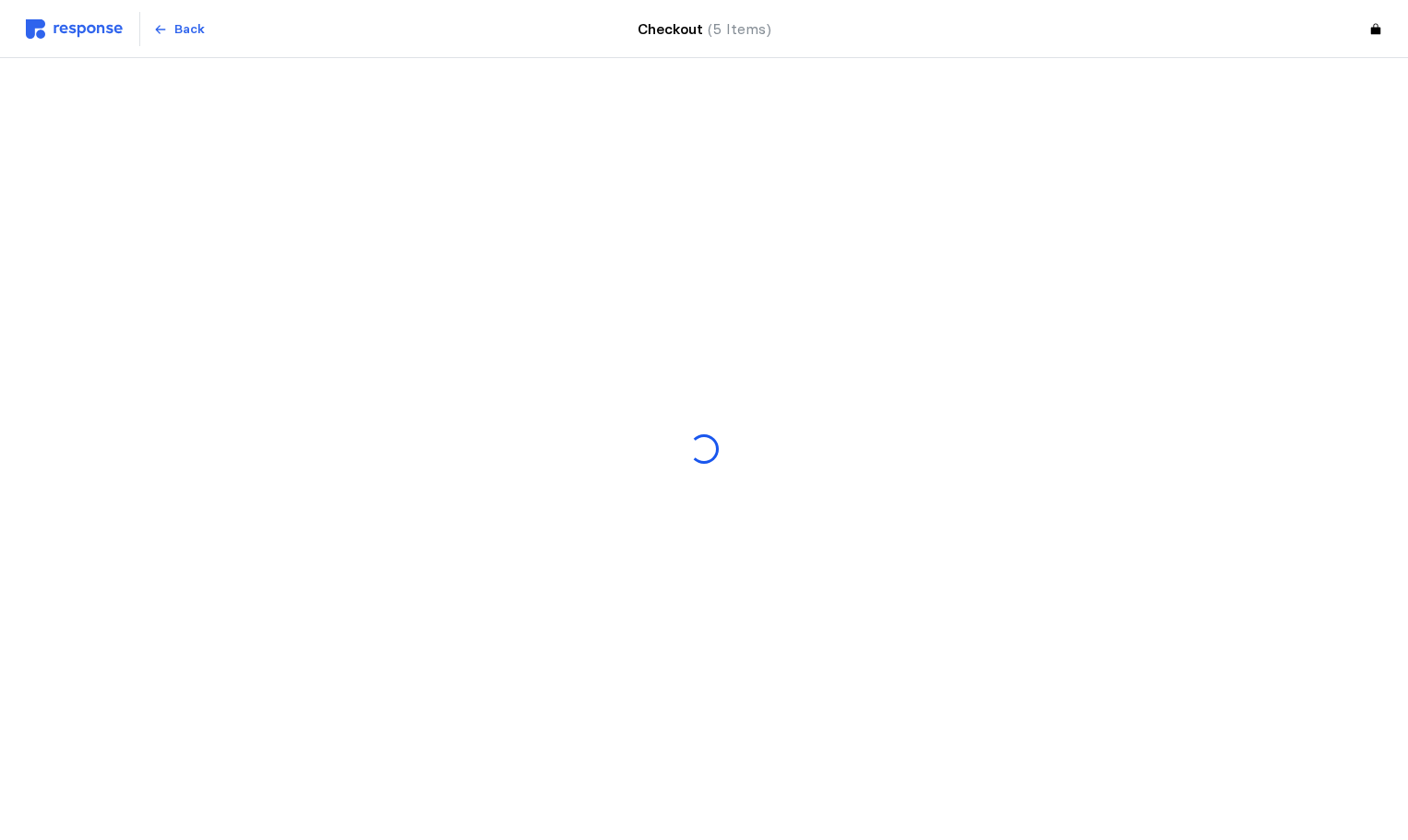
scroll to position [0, 0]
